Goal: Task Accomplishment & Management: Use online tool/utility

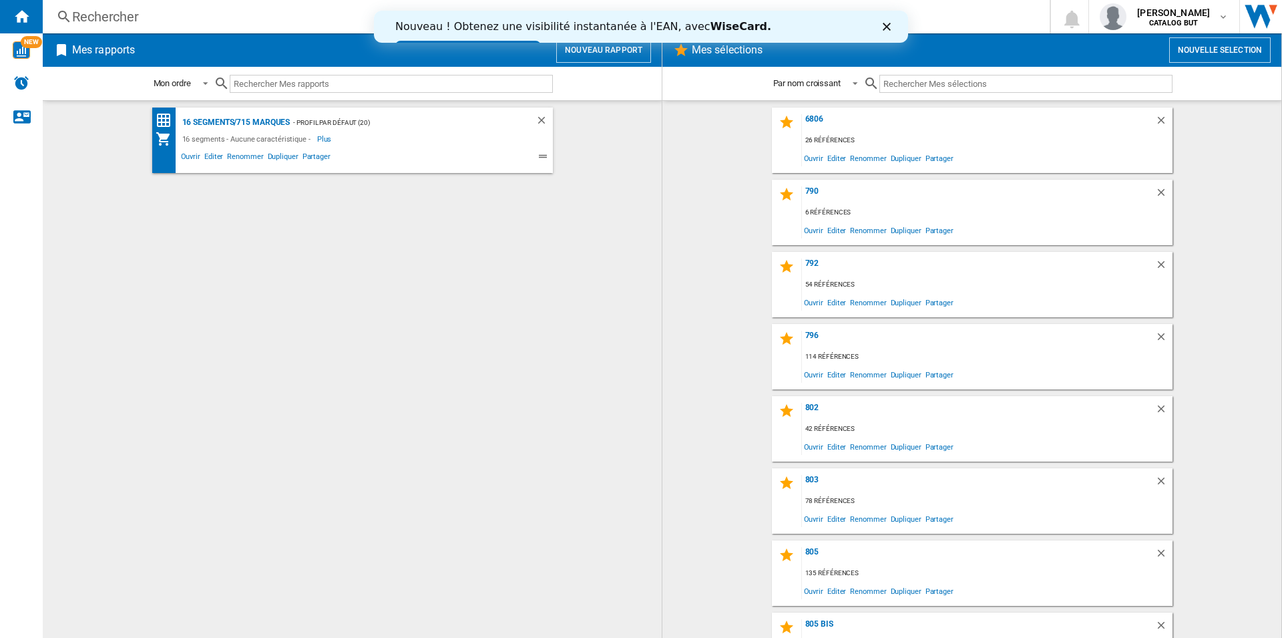
click at [887, 25] on icon "Fermer" at bounding box center [887, 27] width 8 height 8
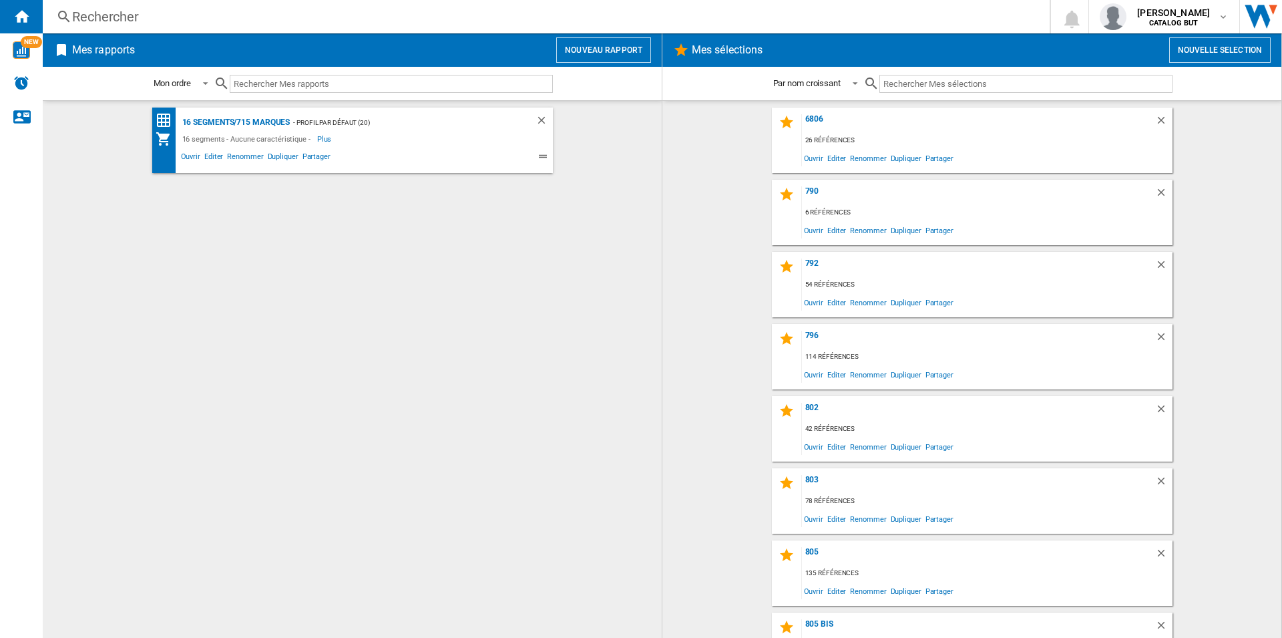
click at [594, 52] on button "Nouveau rapport" at bounding box center [603, 49] width 95 height 25
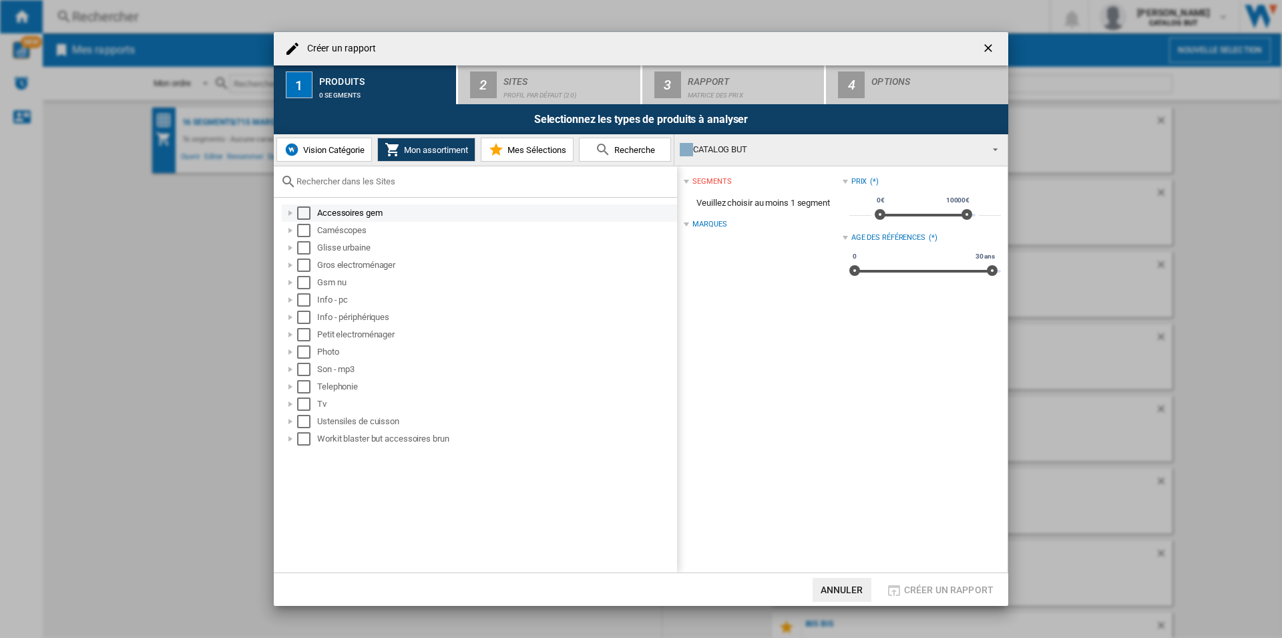
click at [300, 210] on div "Select" at bounding box center [303, 212] width 13 height 13
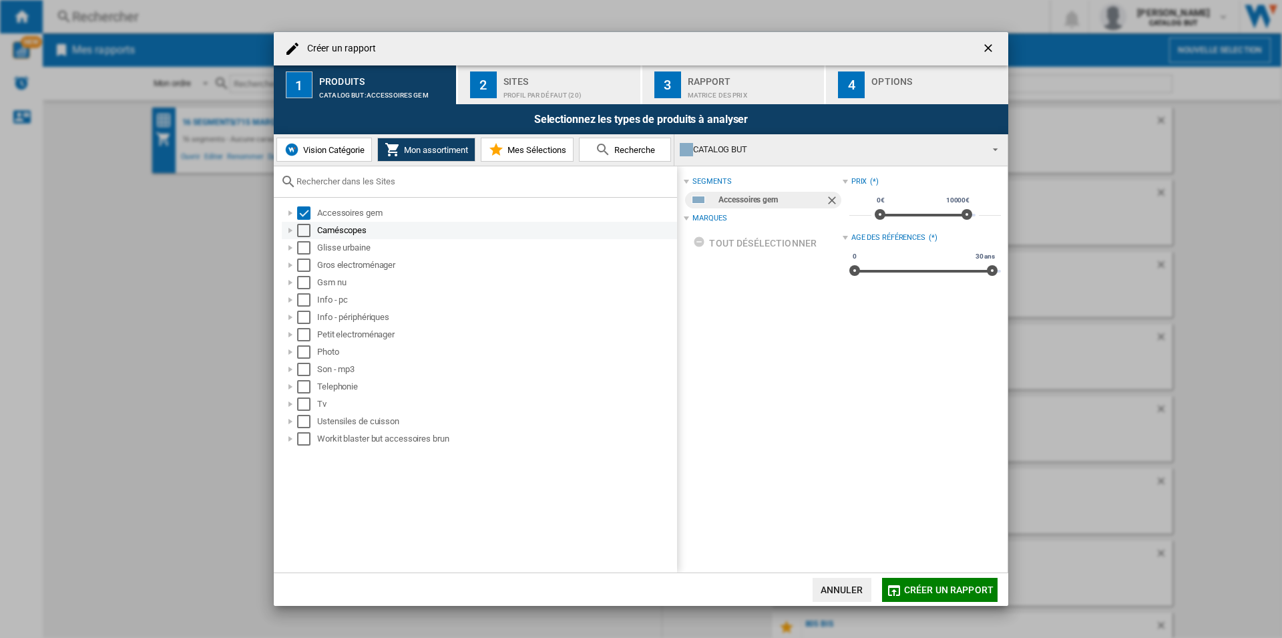
click at [306, 238] on div "Caméscopes" at bounding box center [479, 230] width 395 height 17
click at [303, 224] on div "Select" at bounding box center [303, 230] width 13 height 13
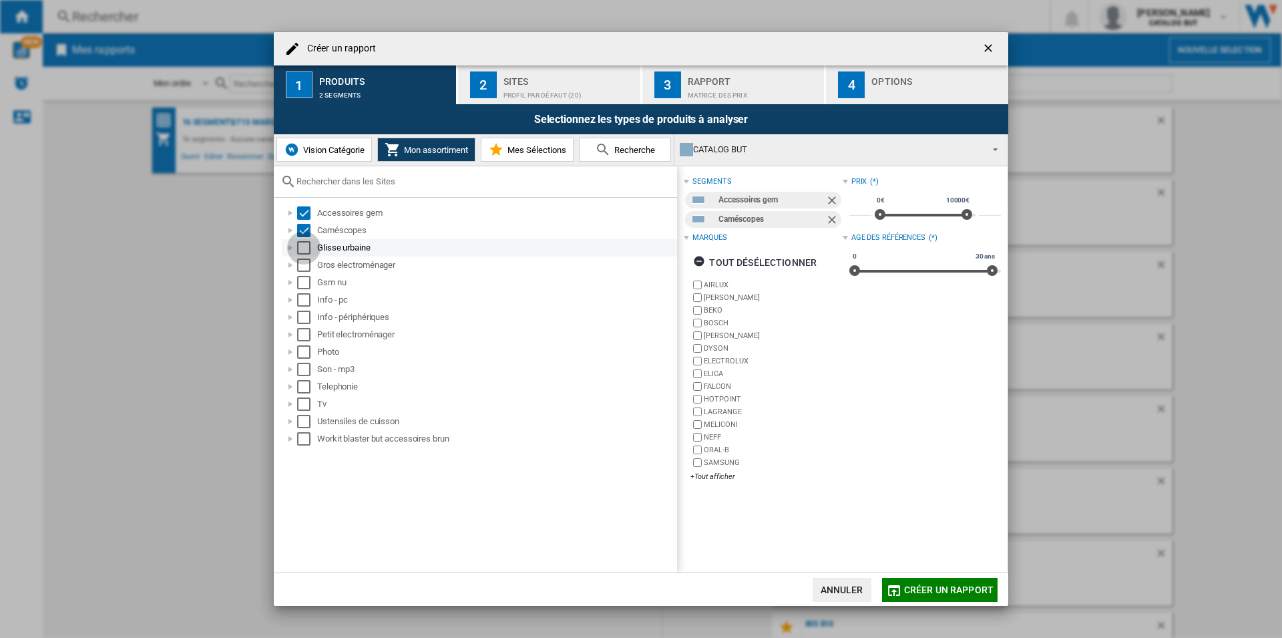
click at [303, 244] on div "Select" at bounding box center [303, 247] width 13 height 13
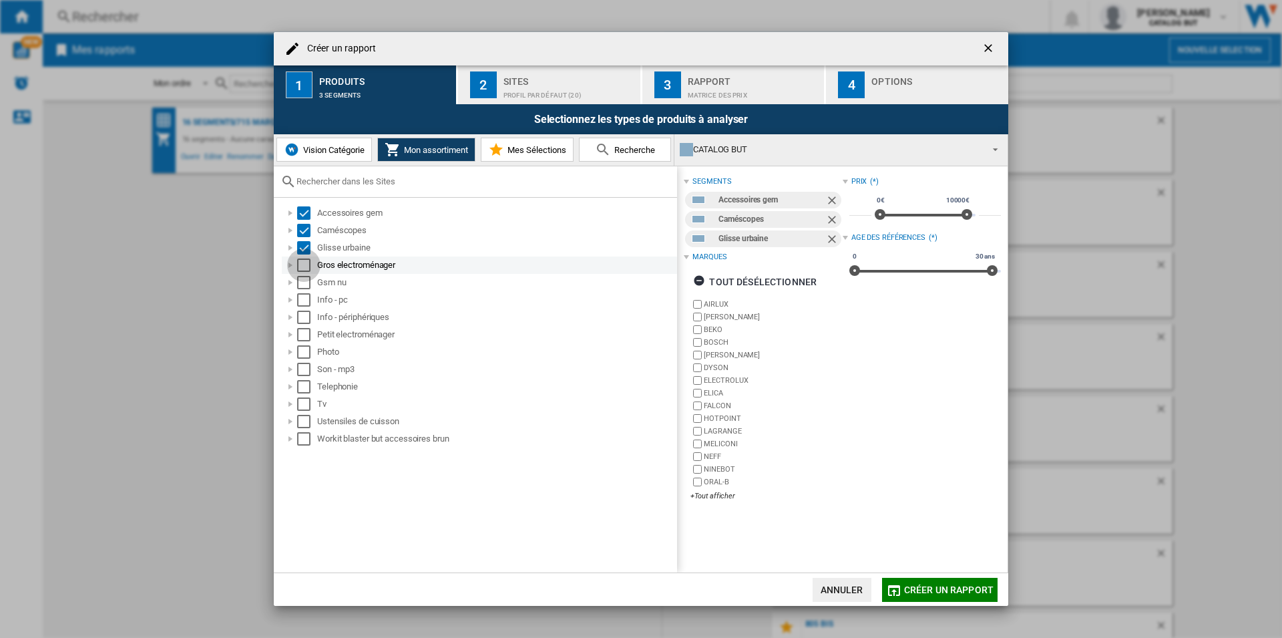
click at [305, 261] on div "Select" at bounding box center [303, 264] width 13 height 13
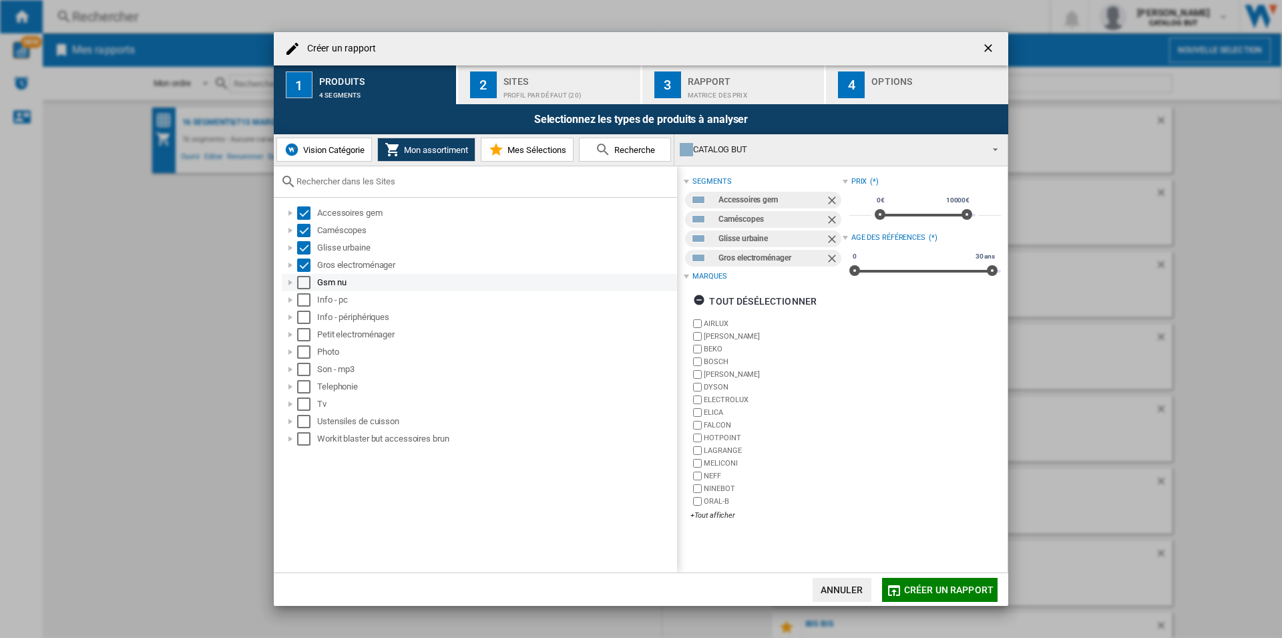
click at [305, 279] on div "Select" at bounding box center [303, 282] width 13 height 13
click at [305, 292] on div "Info - pc" at bounding box center [479, 299] width 395 height 17
click at [302, 289] on div "Gsm nu" at bounding box center [479, 282] width 395 height 17
click at [306, 298] on div "Select" at bounding box center [303, 299] width 13 height 13
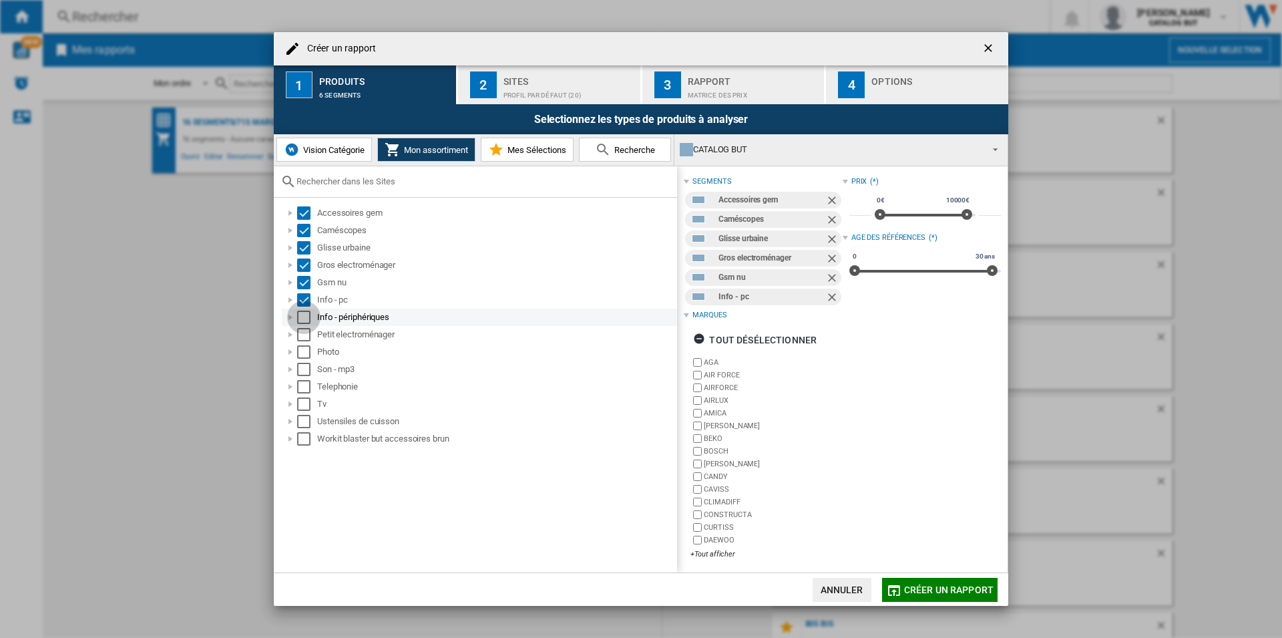
click at [306, 318] on div "Select" at bounding box center [303, 317] width 13 height 13
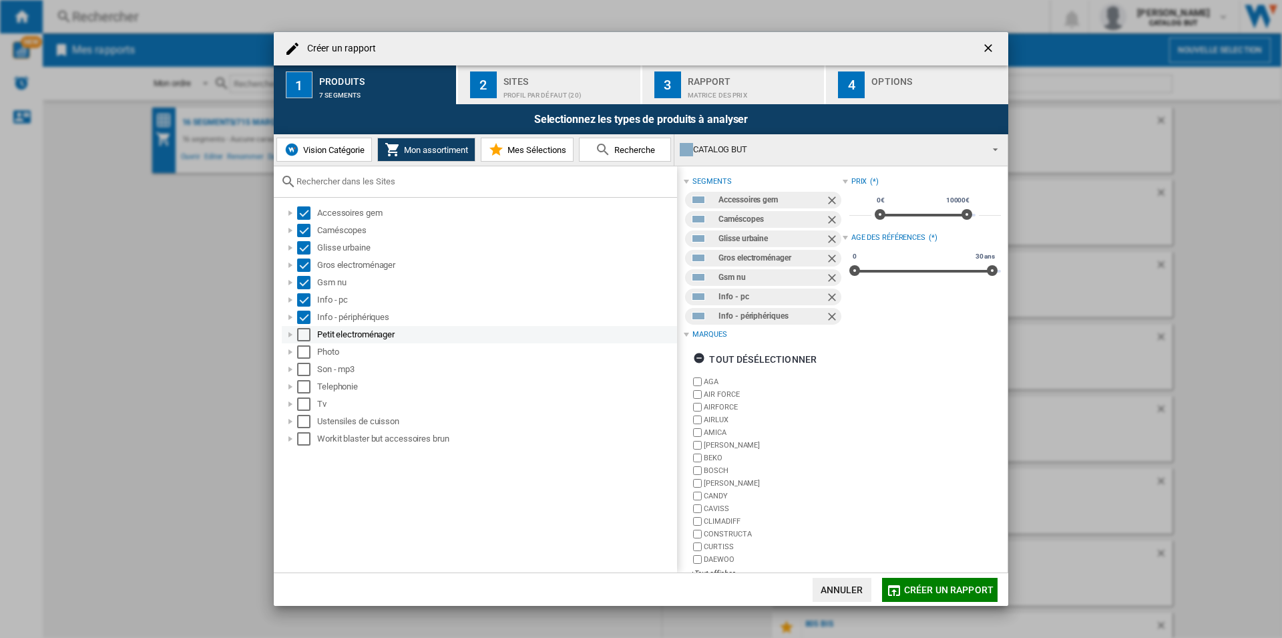
click at [306, 333] on div "Select" at bounding box center [303, 334] width 13 height 13
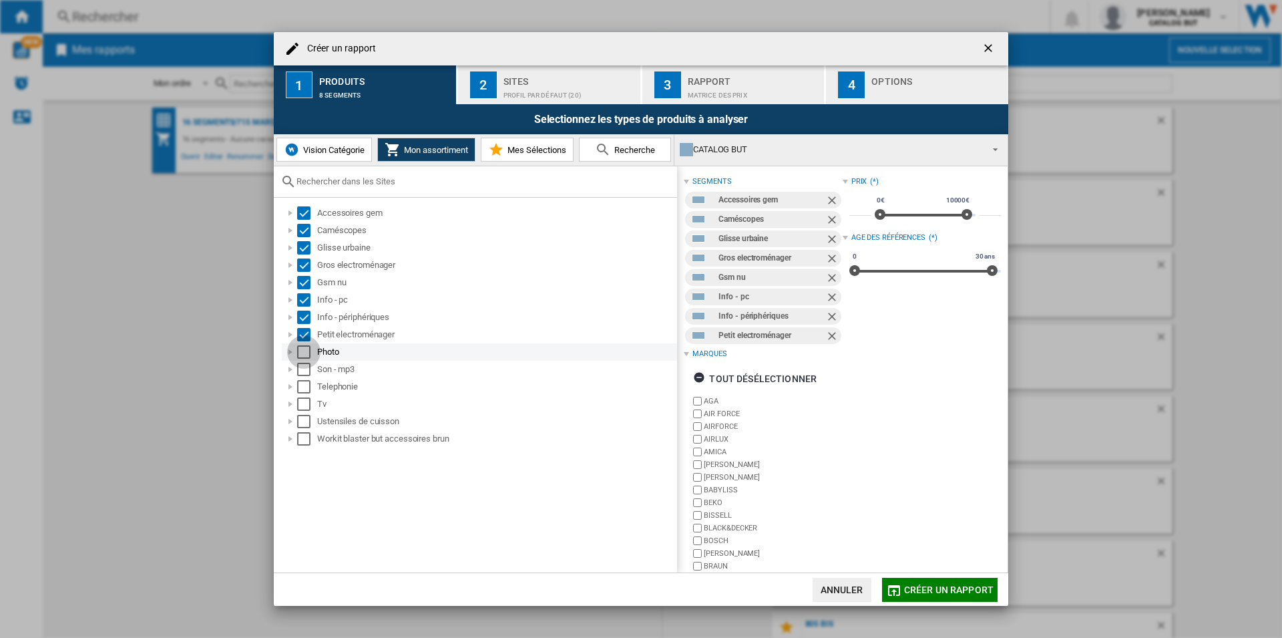
click at [306, 347] on div "Select" at bounding box center [303, 351] width 13 height 13
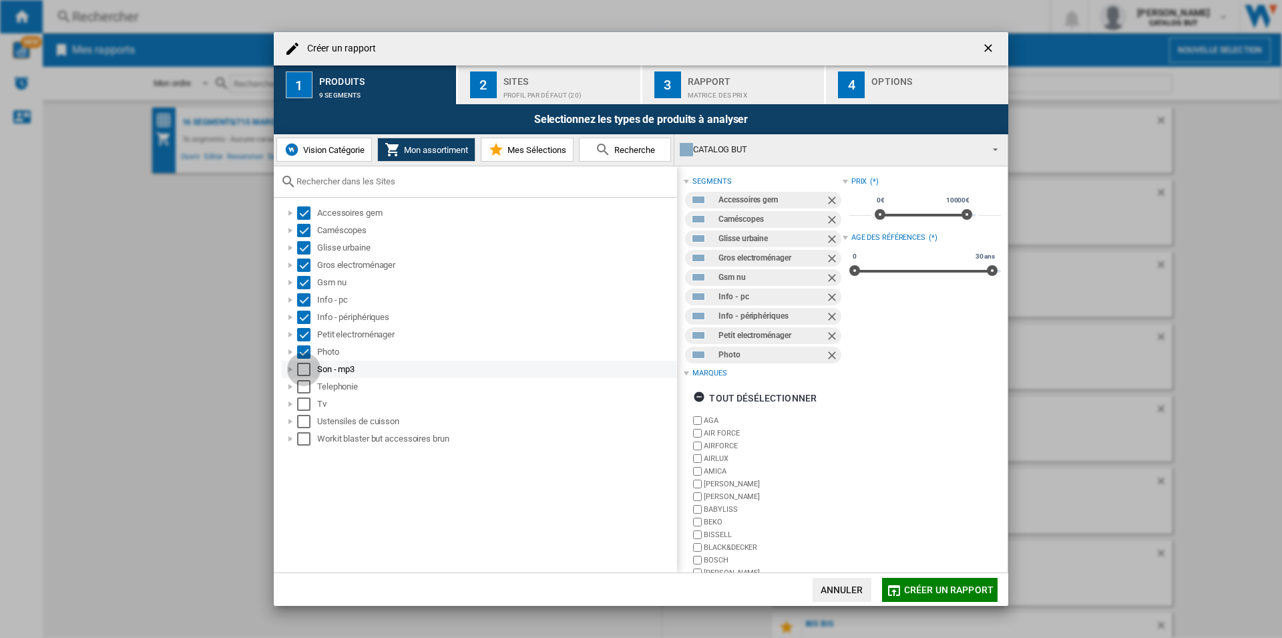
click at [306, 366] on div "Select" at bounding box center [303, 369] width 13 height 13
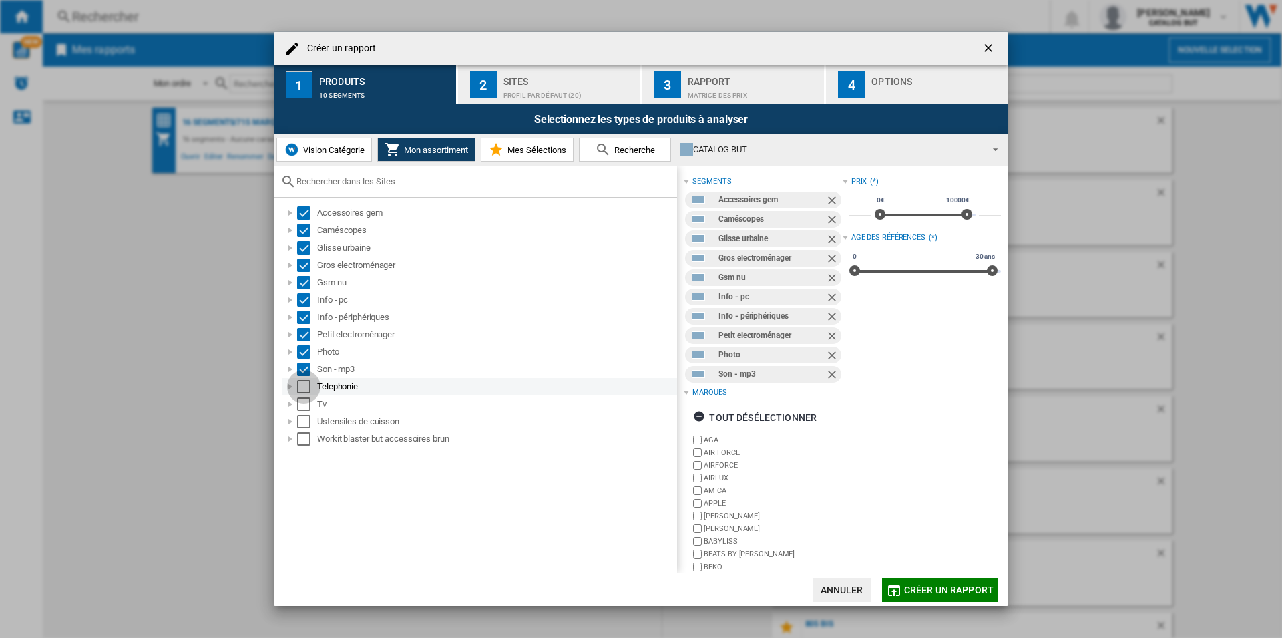
click at [307, 387] on div "Select" at bounding box center [303, 386] width 13 height 13
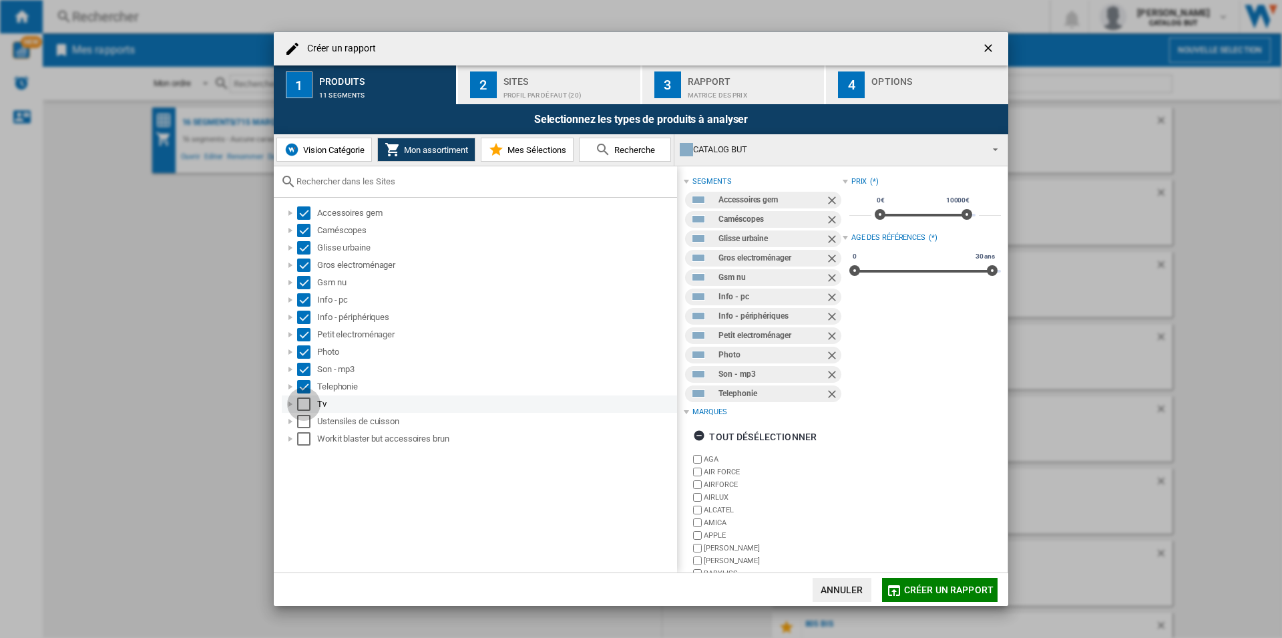
click at [308, 403] on div "Select" at bounding box center [303, 403] width 13 height 13
click at [307, 426] on div "Select" at bounding box center [303, 421] width 13 height 13
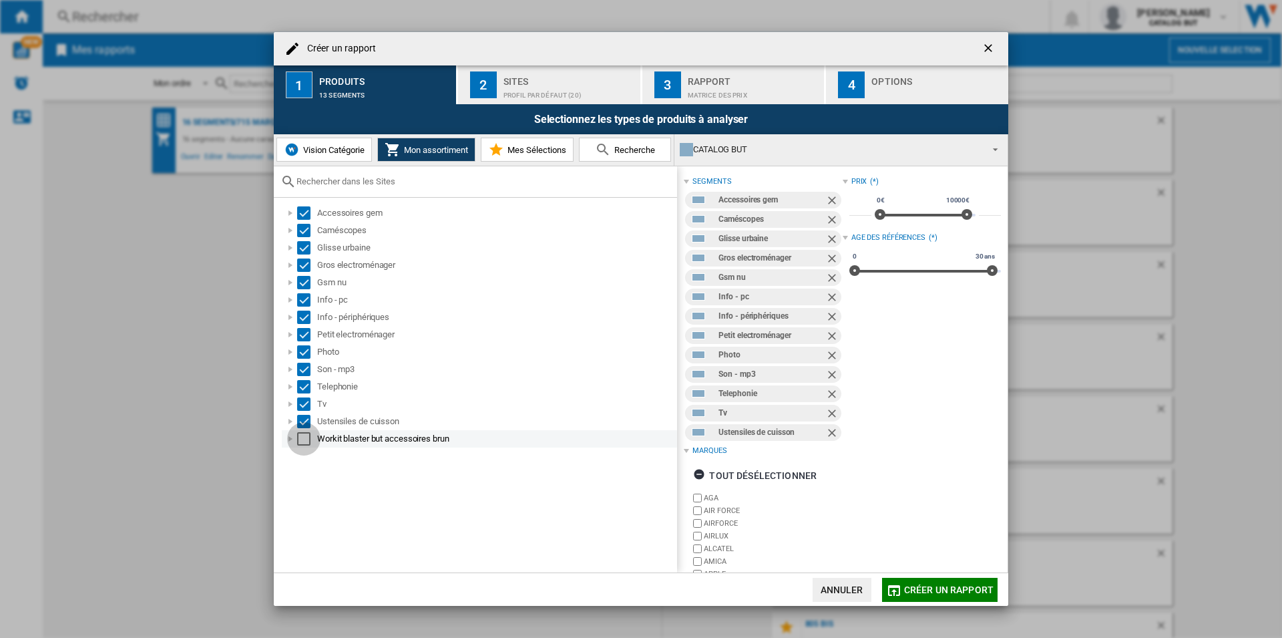
click at [306, 441] on div "Select" at bounding box center [303, 438] width 13 height 13
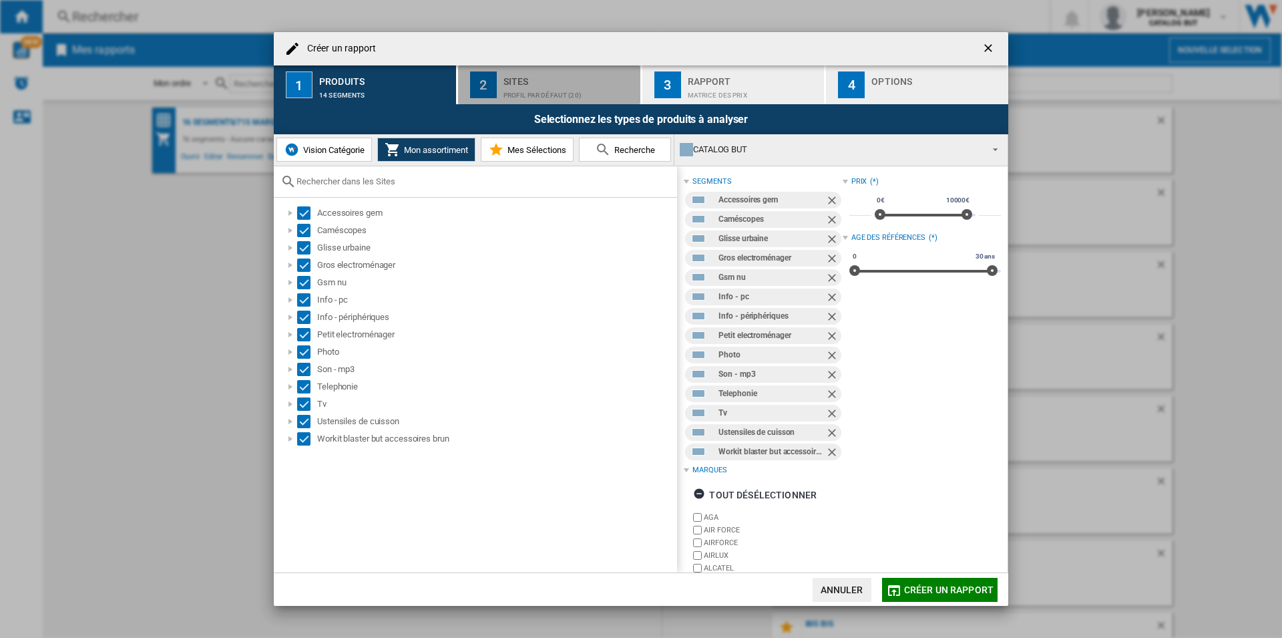
click at [506, 91] on div "Profil par défaut (20)" at bounding box center [570, 92] width 132 height 14
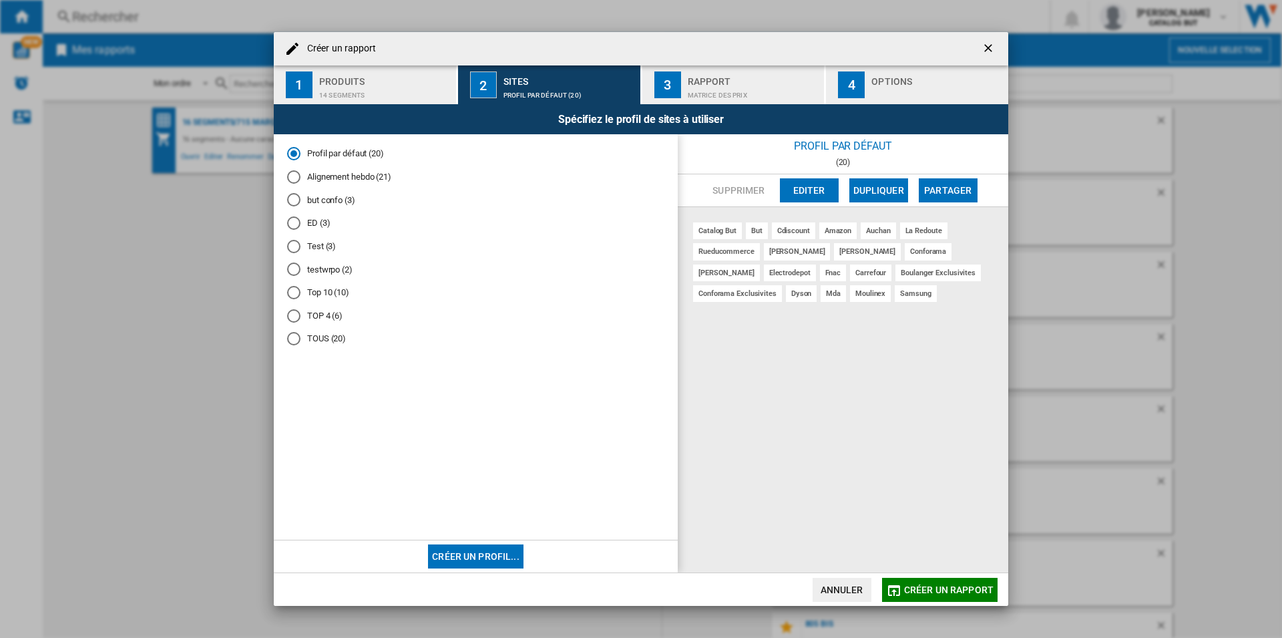
click at [353, 181] on md-radio-button "Alignement hebdo (21)" at bounding box center [475, 176] width 377 height 13
click at [760, 90] on div "Matrice des prix" at bounding box center [754, 92] width 132 height 14
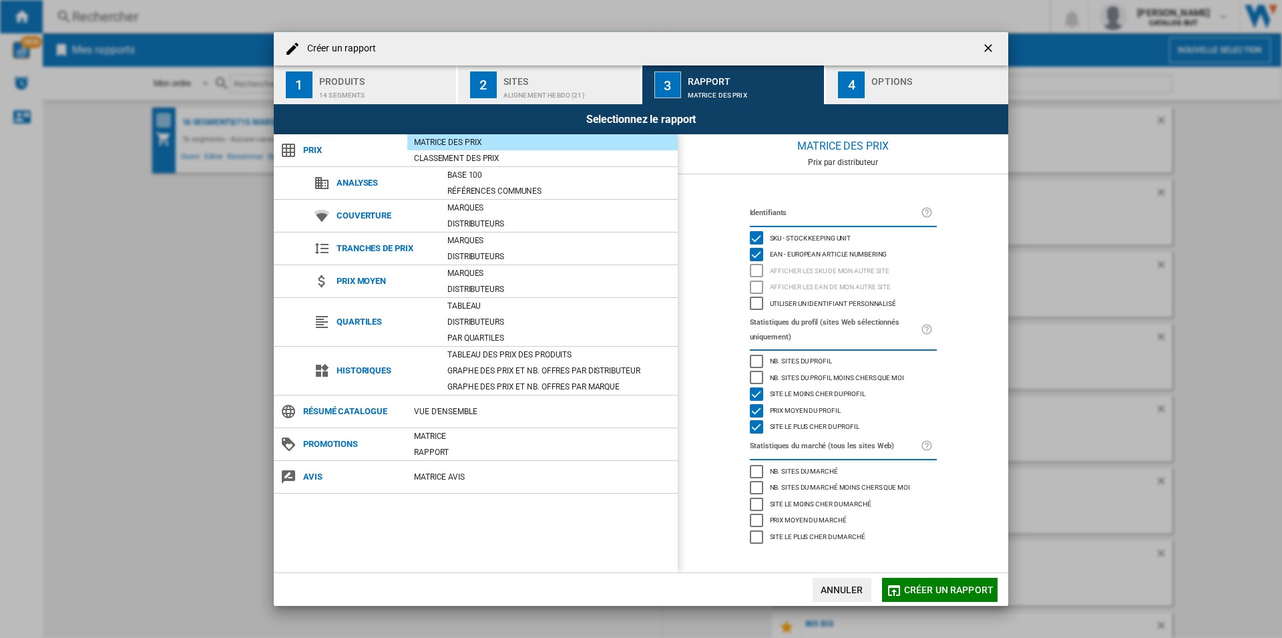
click at [860, 91] on div "4" at bounding box center [851, 84] width 27 height 27
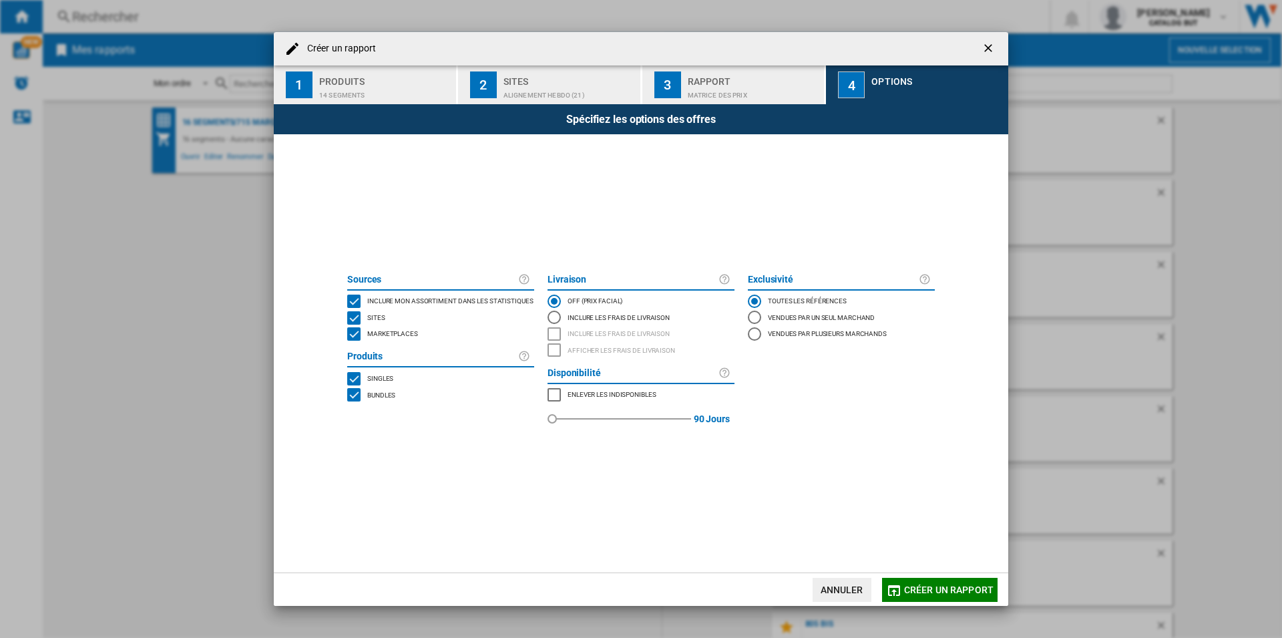
click at [355, 331] on div "MARKETPLACES" at bounding box center [353, 333] width 13 height 13
click at [962, 594] on span "Créer un rapport" at bounding box center [948, 589] width 89 height 11
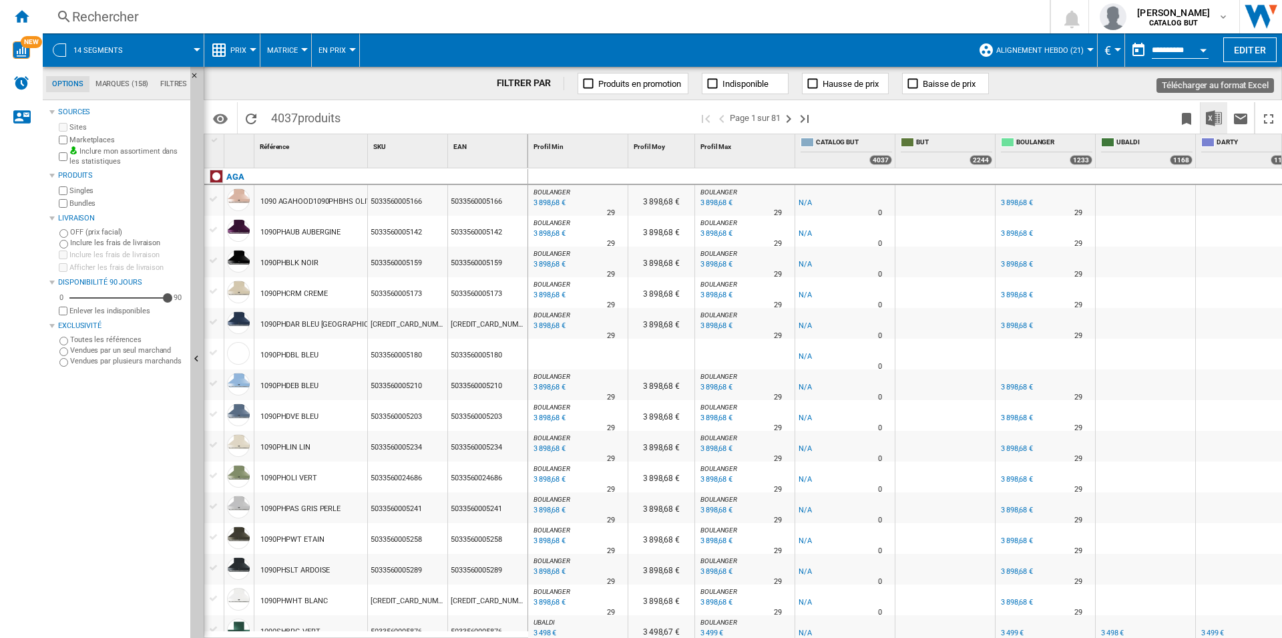
click at [1214, 111] on img "Télécharger au format Excel" at bounding box center [1214, 118] width 16 height 16
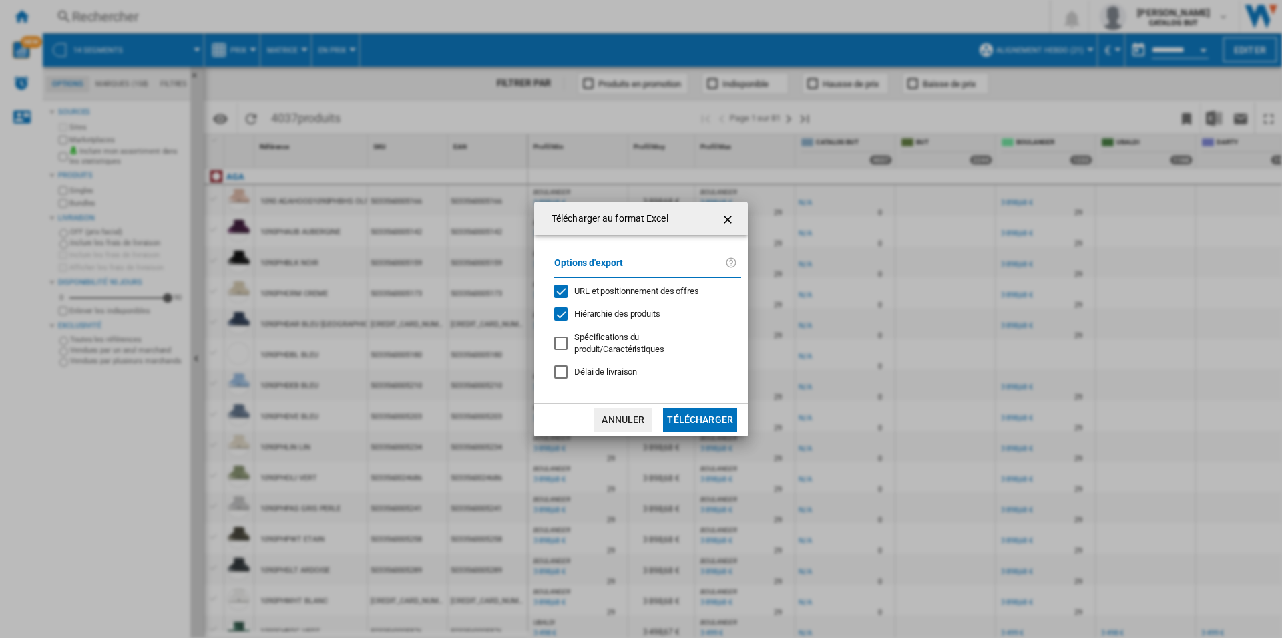
click at [564, 298] on div "URL et positionnement des offres" at bounding box center [560, 291] width 13 height 13
click at [701, 415] on button "Télécharger" at bounding box center [700, 419] width 74 height 24
